Goal: Task Accomplishment & Management: Manage account settings

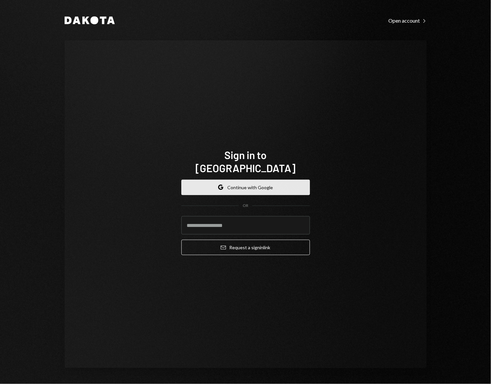
click at [288, 182] on button "Google Continue with Google" at bounding box center [245, 187] width 129 height 15
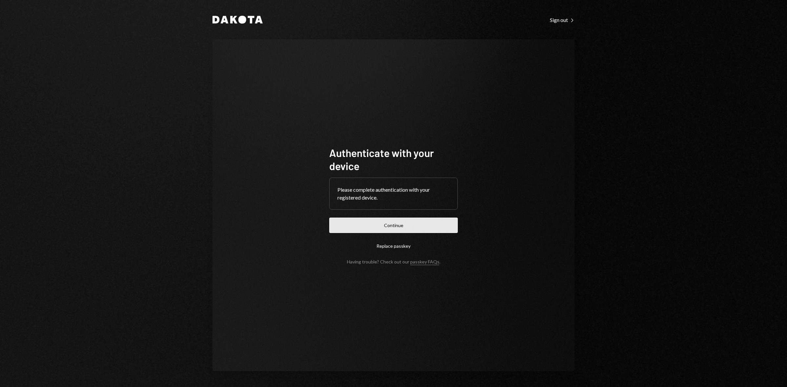
click at [409, 223] on button "Continue" at bounding box center [393, 225] width 129 height 15
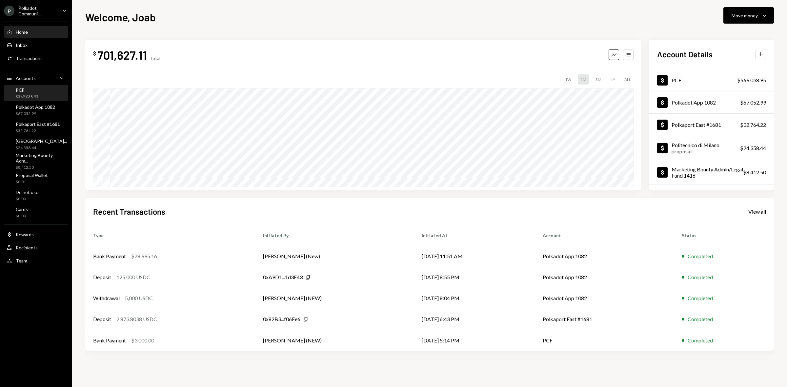
click at [38, 87] on div "PCF" at bounding box center [27, 90] width 23 height 6
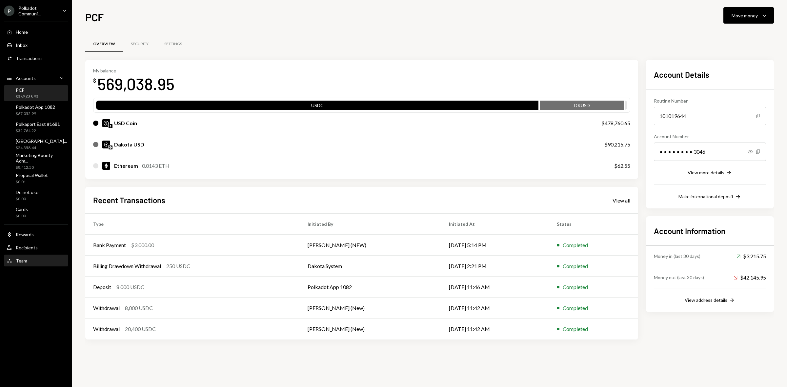
click at [30, 256] on div "Team Team" at bounding box center [36, 261] width 59 height 11
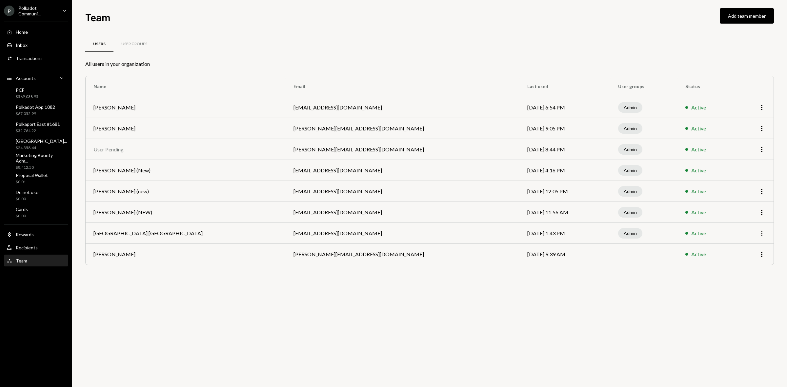
click at [758, 230] on icon "More" at bounding box center [762, 234] width 8 height 8
click at [754, 255] on div "Remove" at bounding box center [746, 258] width 33 height 11
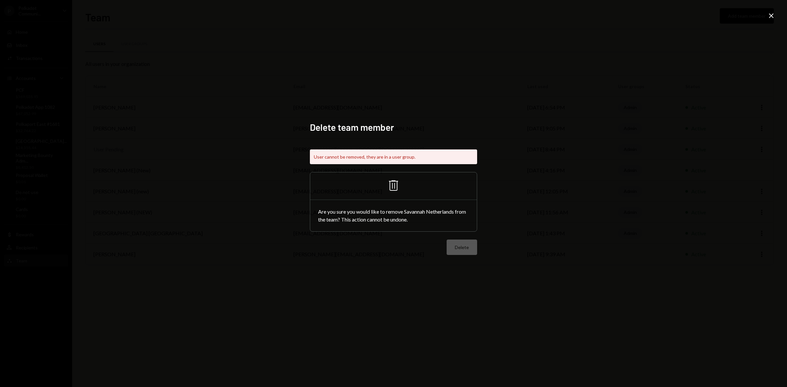
click at [591, 241] on div "Delete team member User cannot be removed, they are in a user group. Trash Are …" at bounding box center [393, 193] width 787 height 387
click at [767, 17] on icon "Close" at bounding box center [771, 16] width 8 height 8
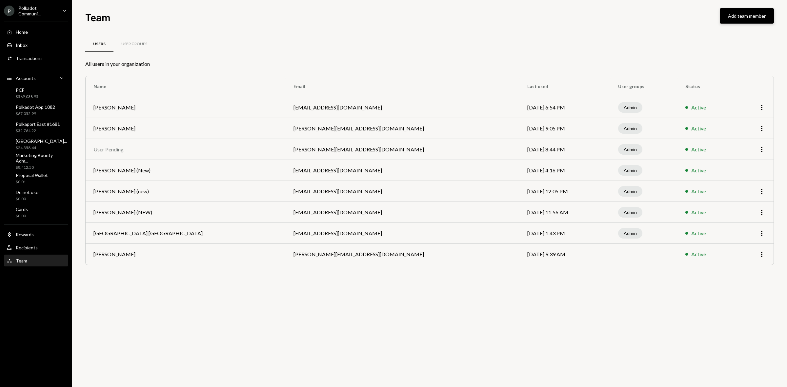
click at [732, 16] on button "Add team member" at bounding box center [747, 15] width 54 height 15
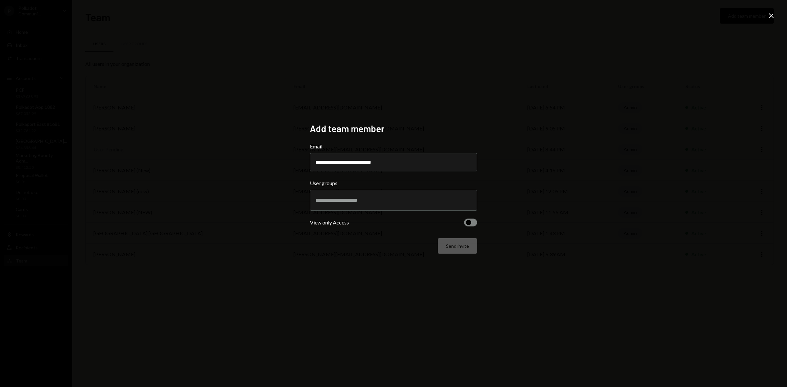
type input "**********"
click at [385, 258] on div "**********" at bounding box center [393, 194] width 167 height 142
click at [372, 194] on div at bounding box center [394, 200] width 156 height 16
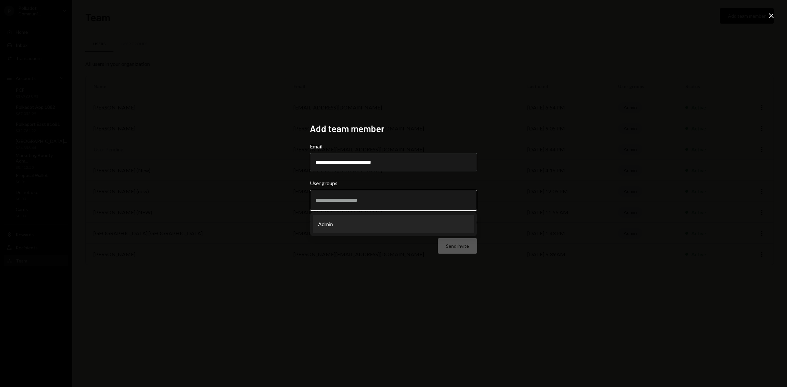
click at [355, 222] on li "Admin" at bounding box center [393, 224] width 161 height 18
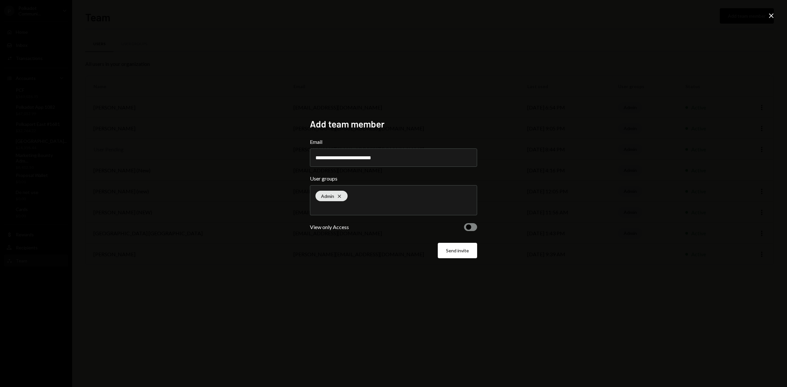
click at [470, 224] on button "button" at bounding box center [470, 227] width 13 height 8
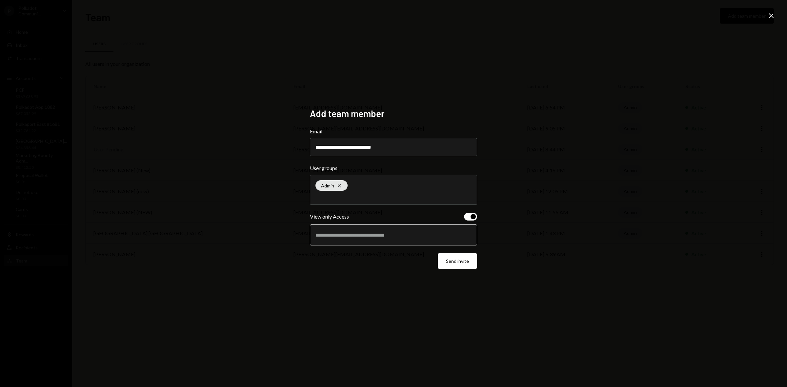
click at [387, 235] on input "text" at bounding box center [394, 235] width 156 height 6
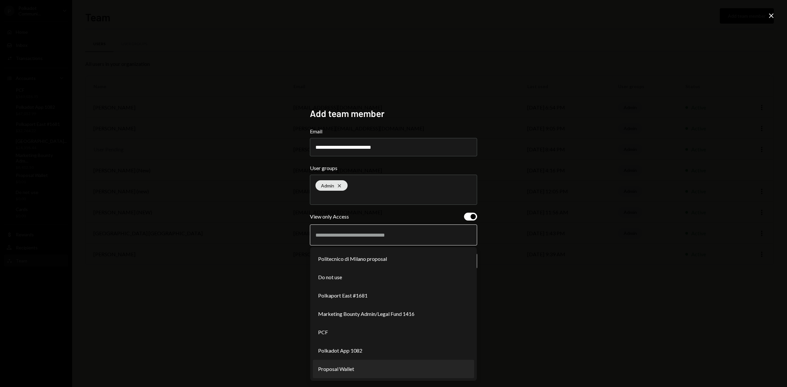
click at [355, 369] on li "Proposal Wallet" at bounding box center [393, 369] width 161 height 18
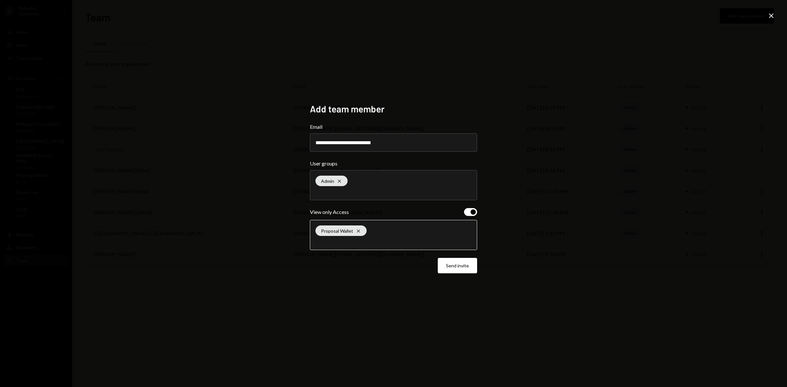
click at [364, 241] on input "text" at bounding box center [394, 242] width 156 height 6
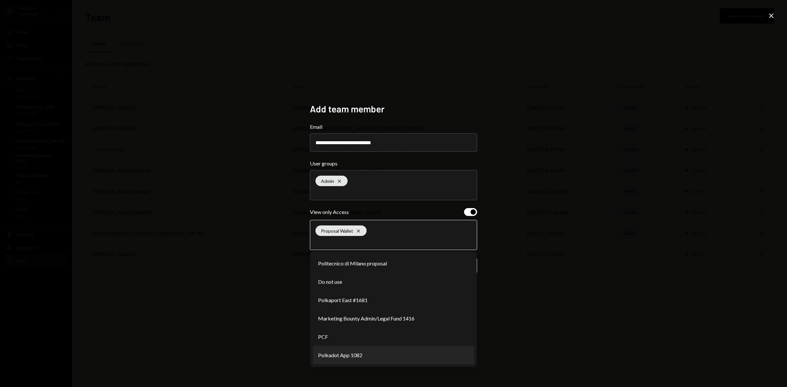
click at [356, 355] on li "Polkadot App 1082" at bounding box center [393, 355] width 161 height 18
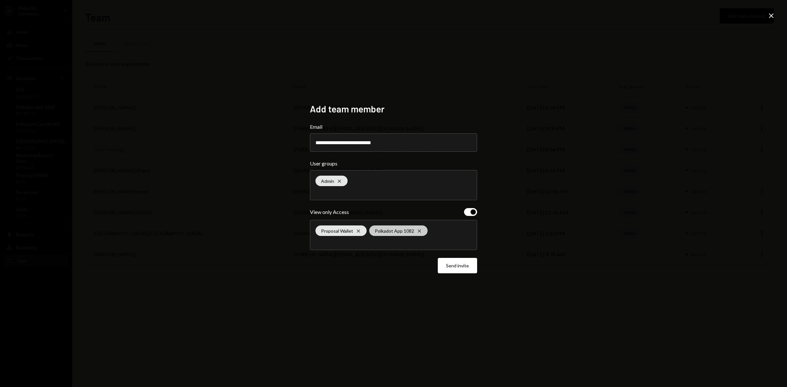
click at [420, 230] on icon at bounding box center [419, 231] width 3 height 3
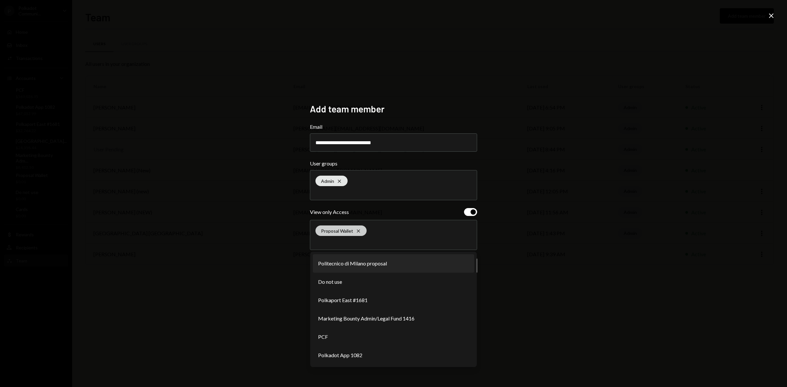
click at [358, 232] on icon "Cross" at bounding box center [358, 231] width 5 height 5
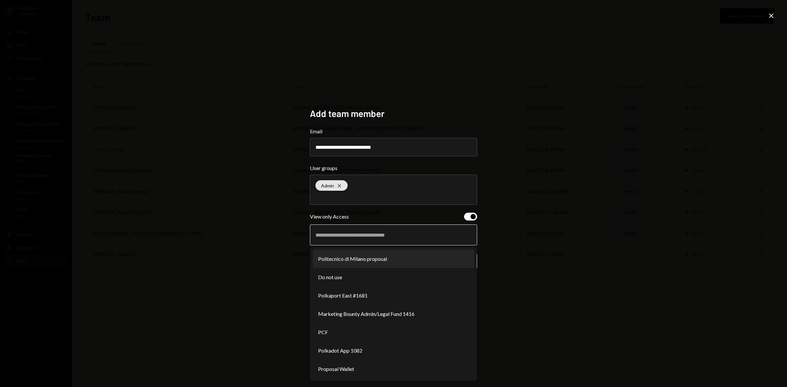
click at [364, 233] on input "text" at bounding box center [394, 235] width 156 height 6
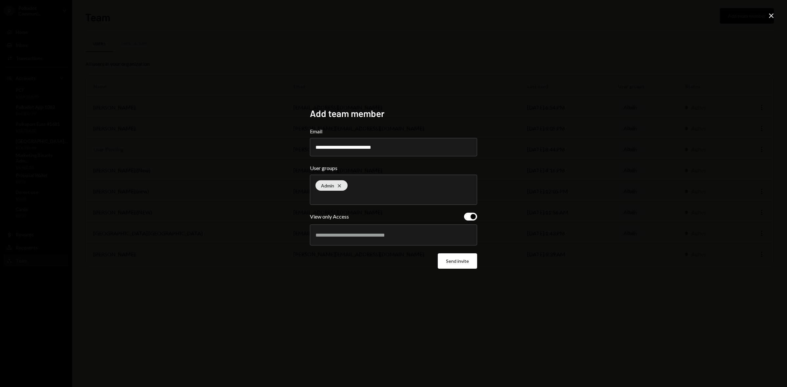
click at [363, 242] on div at bounding box center [394, 235] width 156 height 16
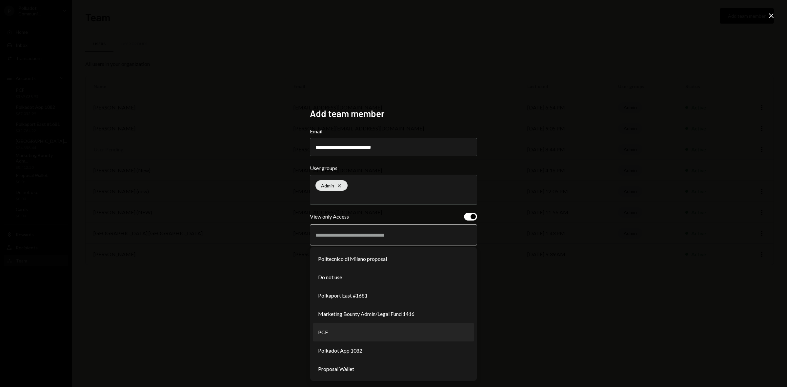
click at [335, 330] on li "PCF" at bounding box center [393, 332] width 161 height 18
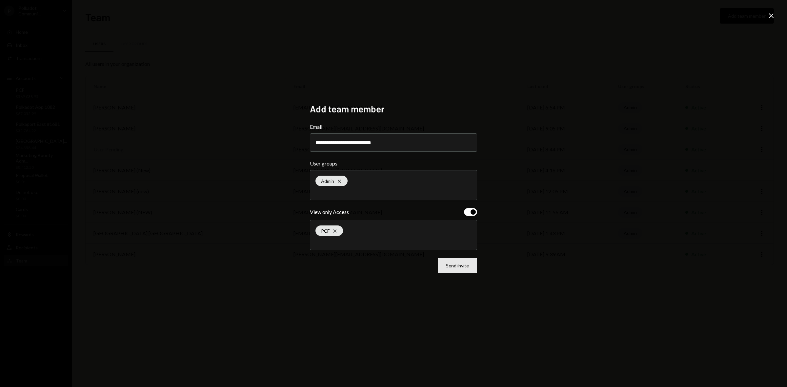
click at [473, 267] on button "Send invite" at bounding box center [457, 265] width 39 height 15
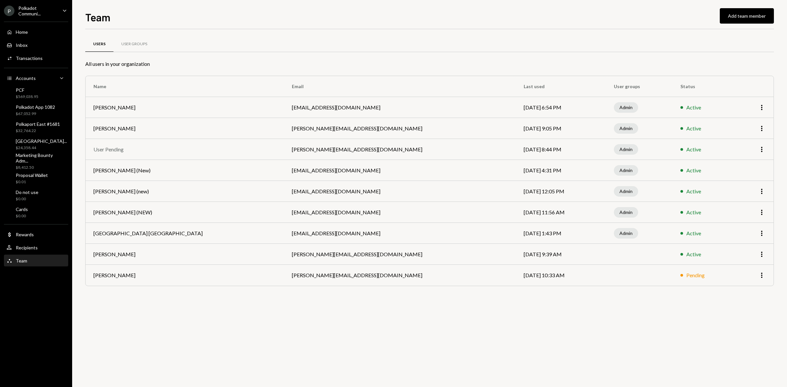
click at [284, 54] on div "Users User Groups" at bounding box center [429, 48] width 689 height 24
click at [25, 91] on div "PCF" at bounding box center [27, 90] width 23 height 6
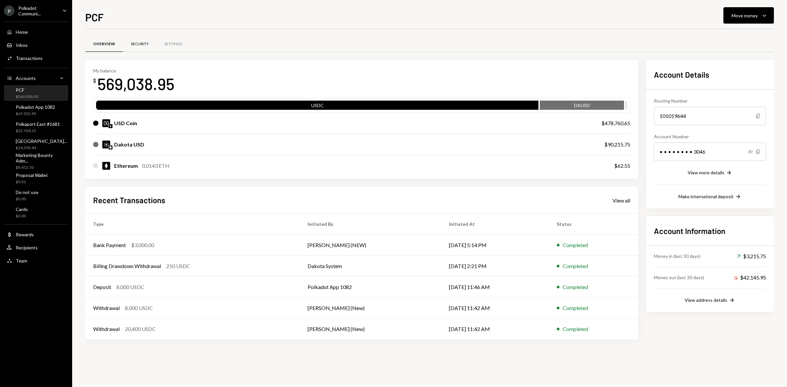
click at [145, 45] on div "Security" at bounding box center [140, 44] width 18 height 6
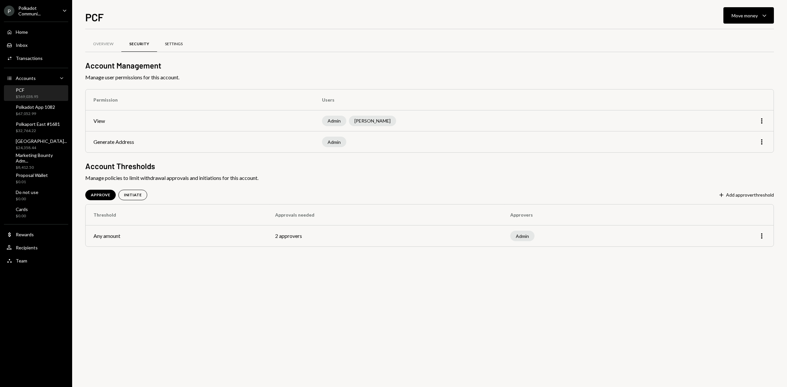
click at [180, 42] on div "Settings" at bounding box center [174, 44] width 18 height 6
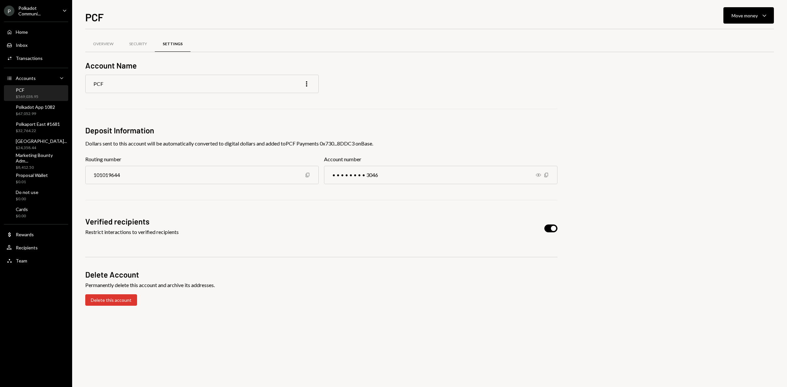
click at [33, 91] on div "PCF" at bounding box center [27, 90] width 23 height 6
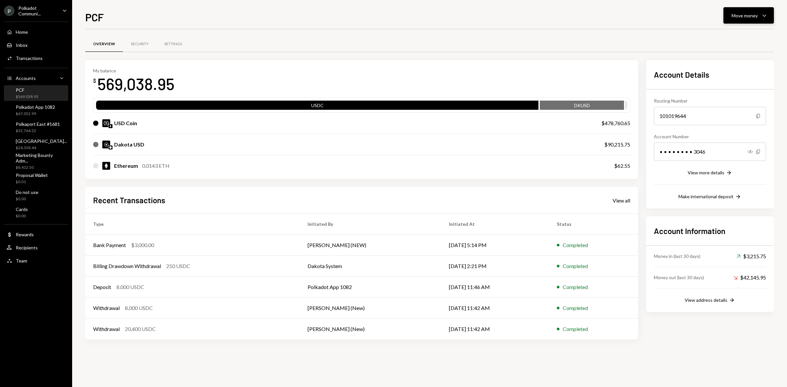
click at [740, 14] on div "Move money" at bounding box center [745, 15] width 26 height 7
click at [735, 66] on div "Deposit" at bounding box center [744, 65] width 48 height 7
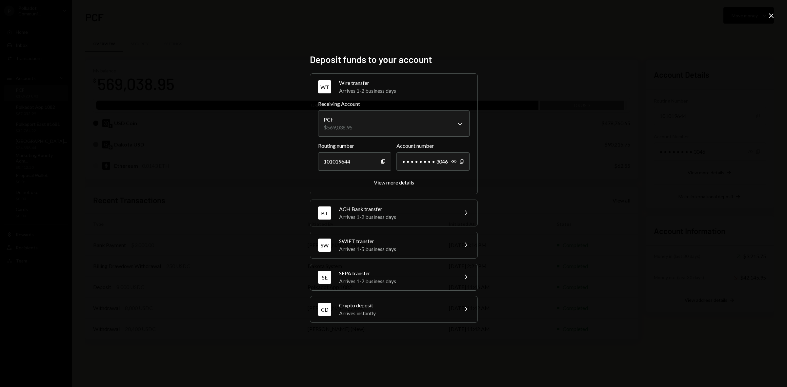
click at [379, 316] on div "Arrives instantly" at bounding box center [396, 314] width 115 height 8
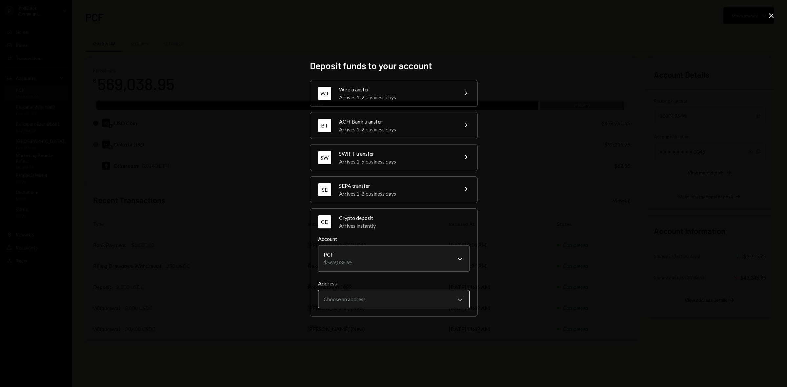
click at [416, 302] on body "P Polkadot Communi... Caret Down Home Home Inbox Inbox Activities Transactions …" at bounding box center [393, 193] width 787 height 387
select select "**********"
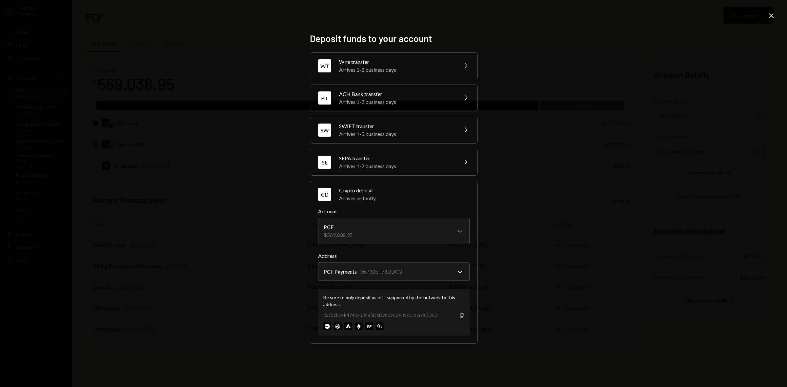
click at [532, 271] on div "**********" at bounding box center [393, 193] width 787 height 387
click at [460, 316] on icon "Copy" at bounding box center [461, 315] width 5 height 5
click at [773, 12] on icon "Close" at bounding box center [771, 16] width 8 height 8
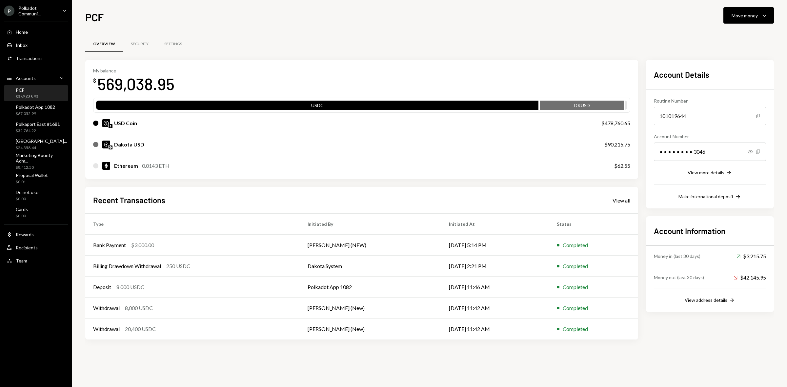
click at [758, 151] on icon "Copy" at bounding box center [758, 151] width 5 height 5
